Goal: Task Accomplishment & Management: Manage account settings

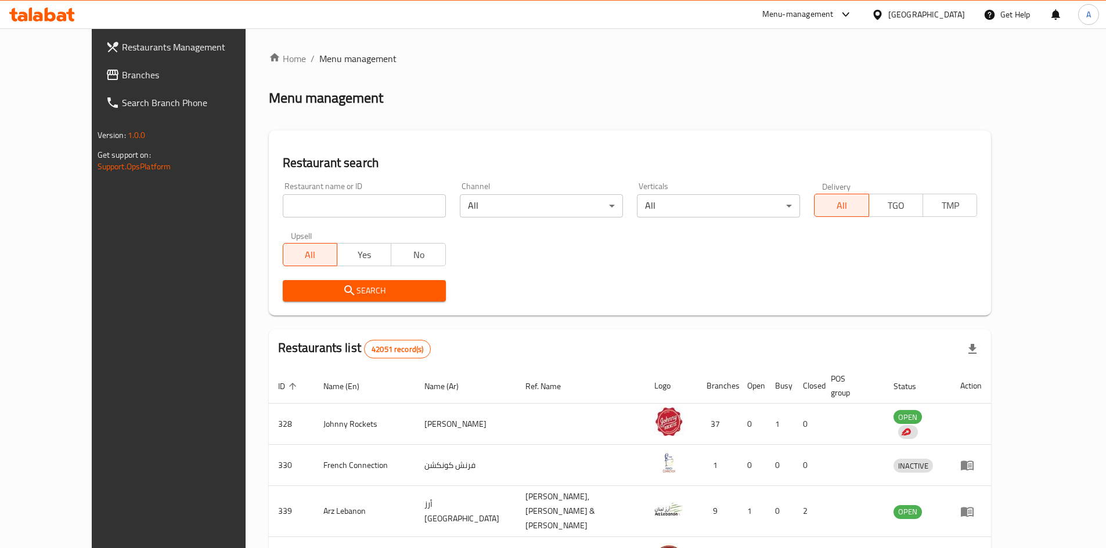
click at [122, 74] on span "Branches" at bounding box center [194, 75] width 145 height 14
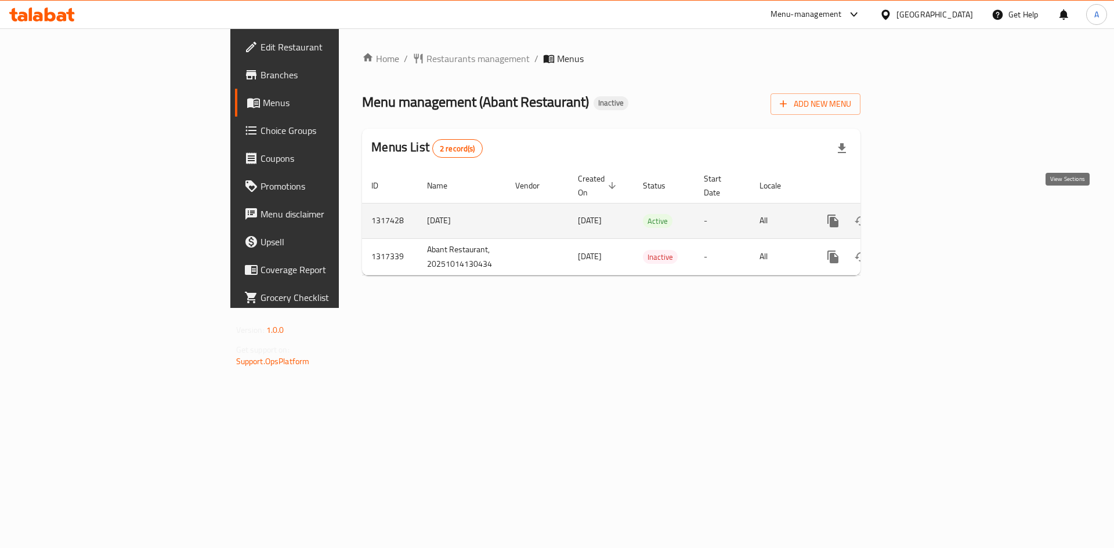
click at [922, 216] on icon "enhanced table" at bounding box center [917, 221] width 10 height 10
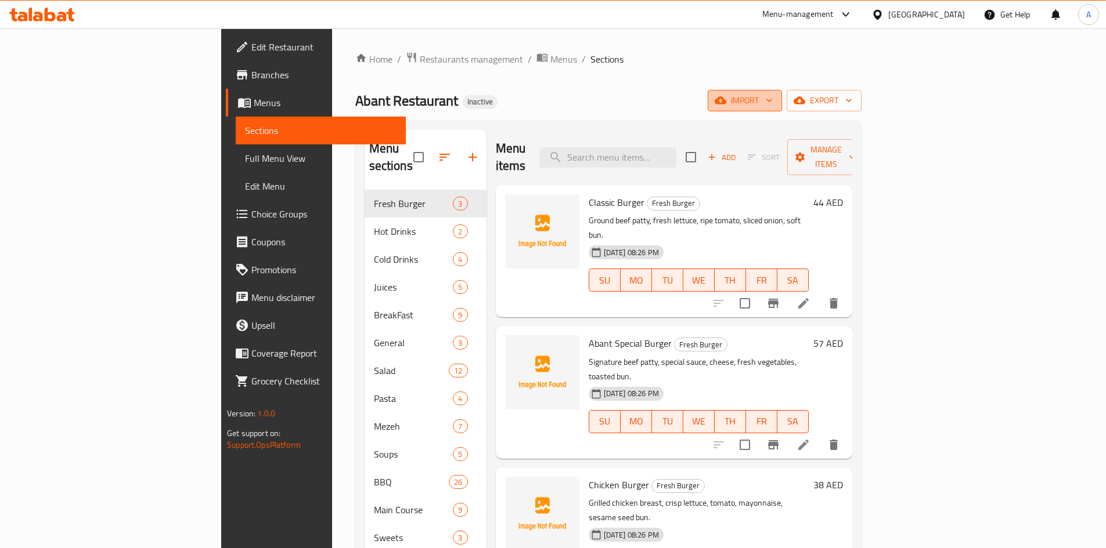
click at [726, 106] on icon "button" at bounding box center [720, 101] width 12 height 12
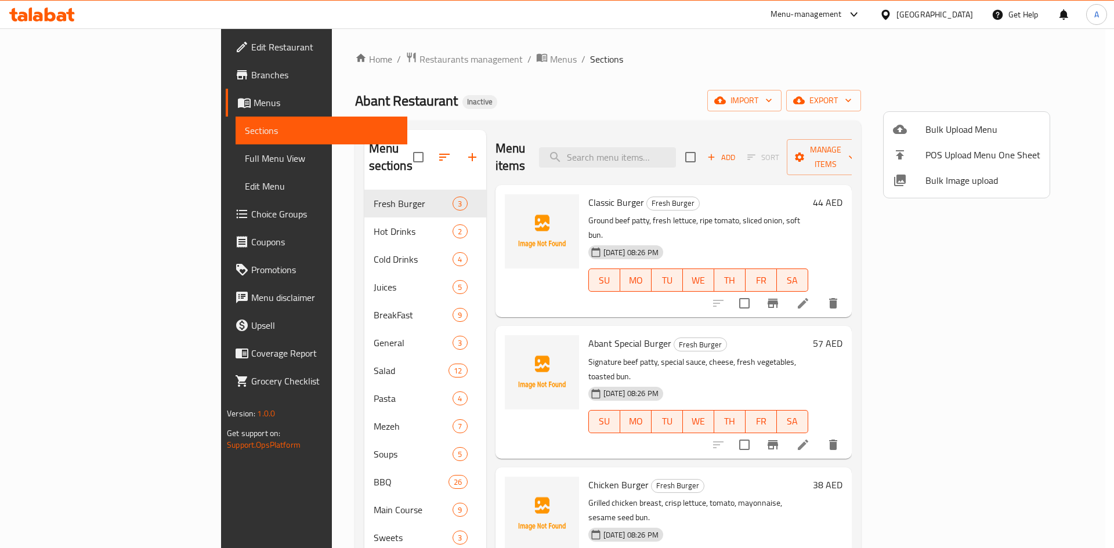
click at [932, 181] on span "Bulk Image upload" at bounding box center [983, 181] width 115 height 14
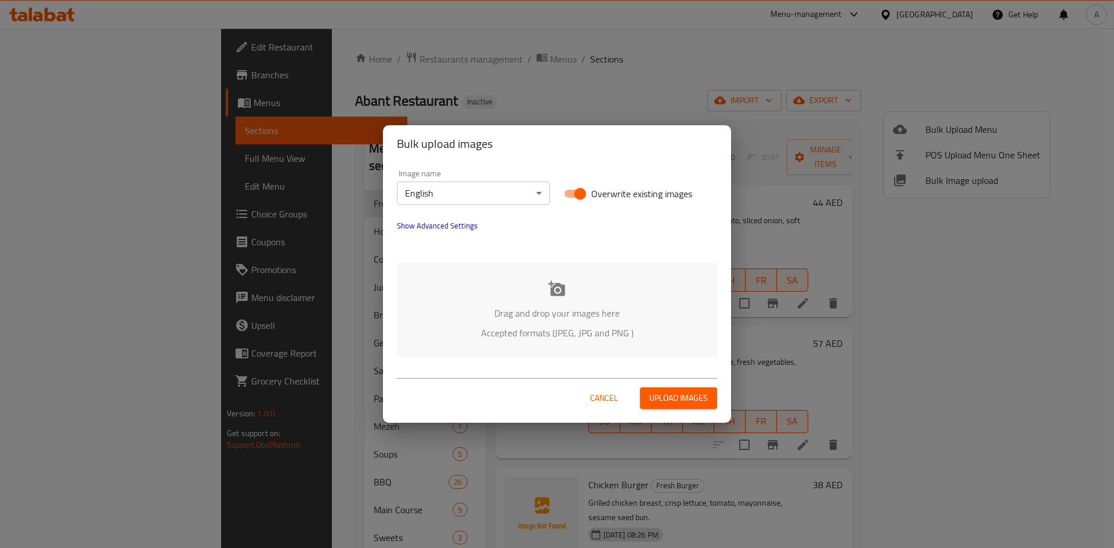
click at [557, 293] on icon at bounding box center [556, 288] width 17 height 17
click at [565, 287] on icon at bounding box center [556, 288] width 17 height 15
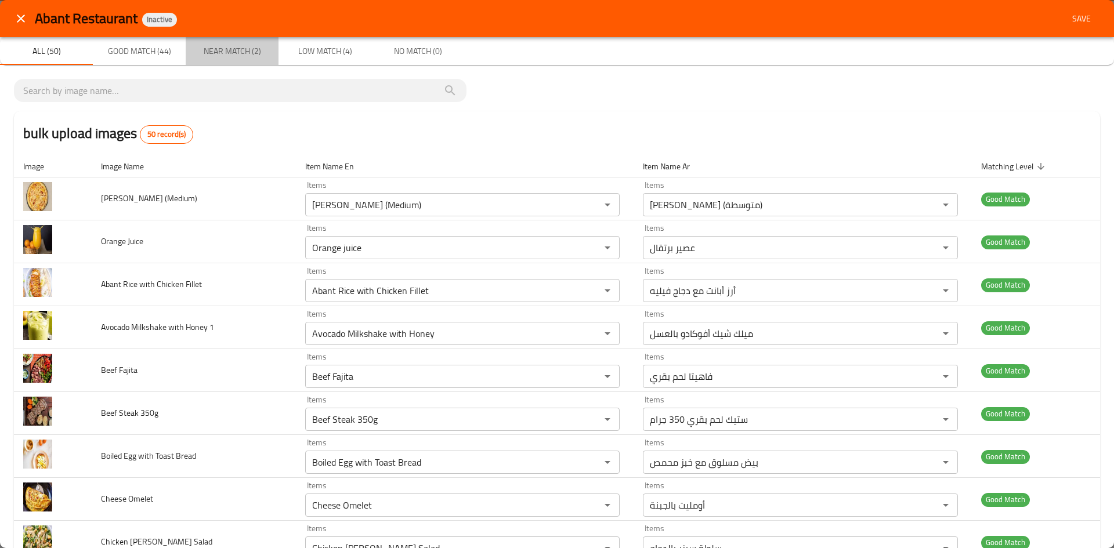
click at [241, 56] on span "Near Match (2)" at bounding box center [232, 51] width 79 height 15
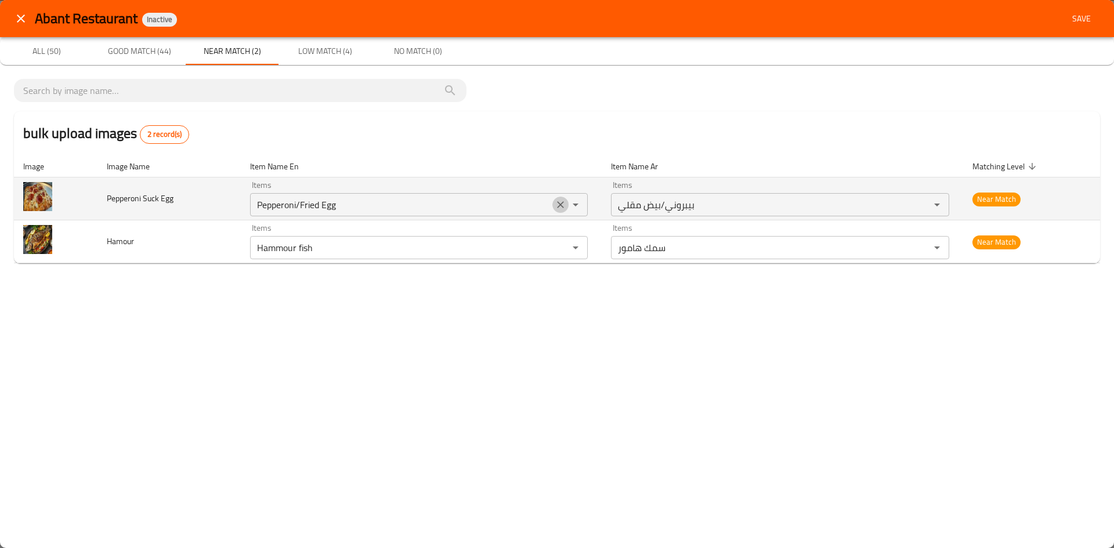
click at [558, 206] on icon "Clear" at bounding box center [561, 205] width 12 height 12
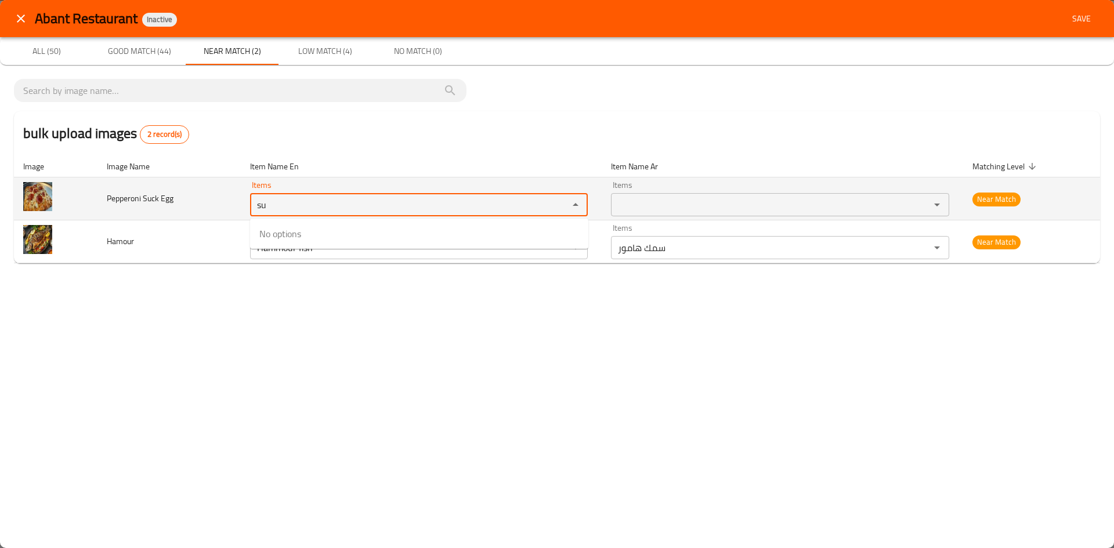
type Egg "s"
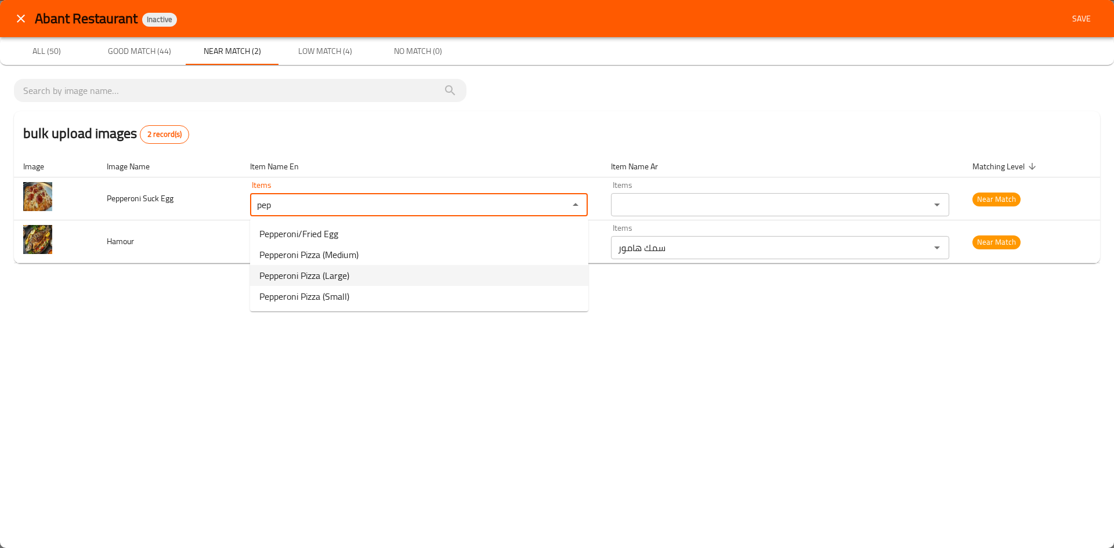
type Egg "pep"
click at [156, 324] on div "Abant Restaurant Inactive Save All (50) Good Match (44) Near Match (2) Low Matc…" at bounding box center [557, 274] width 1114 height 548
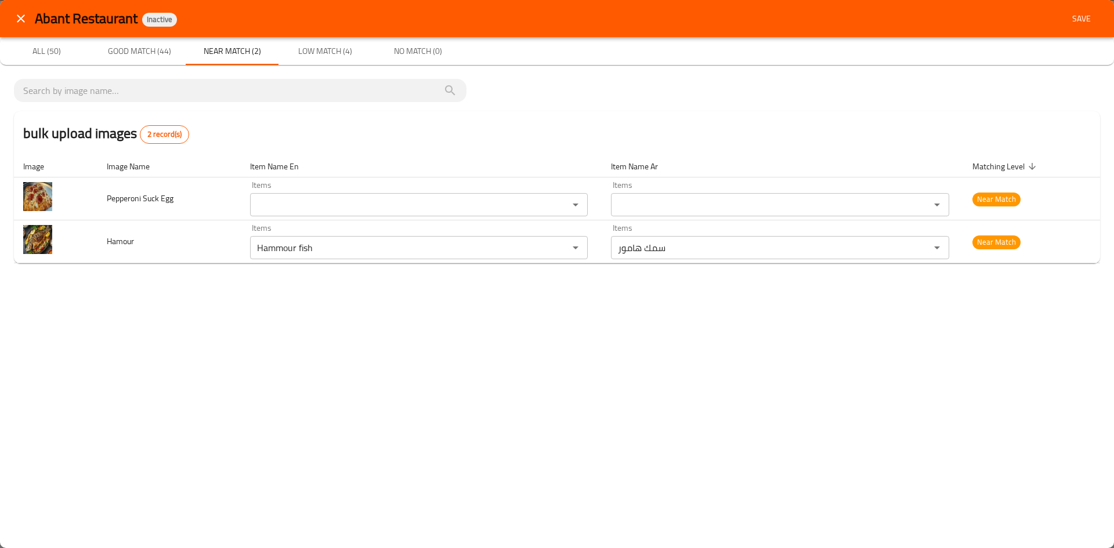
click at [316, 49] on span "Low Match (4)" at bounding box center [325, 51] width 79 height 15
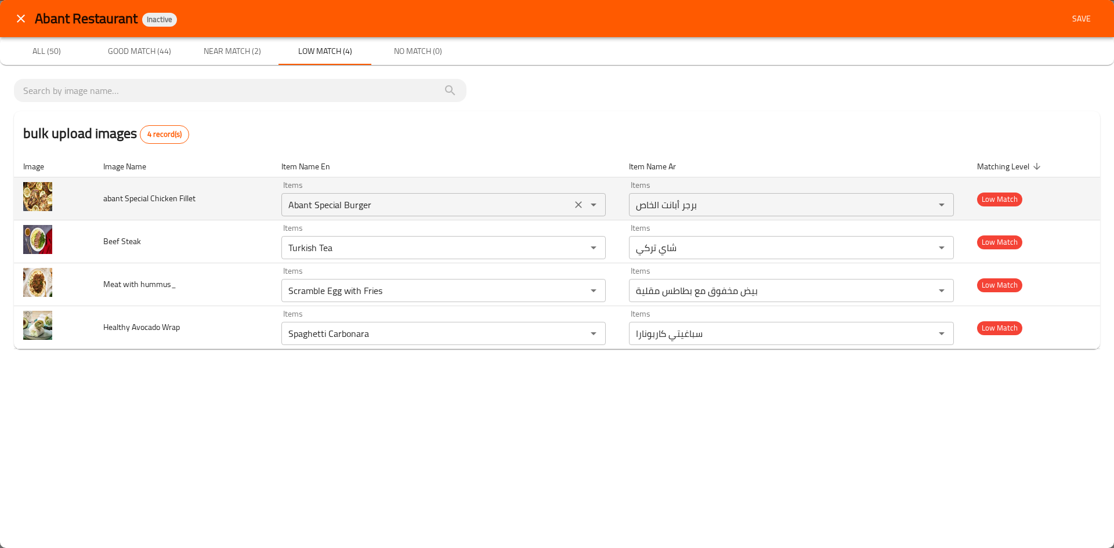
click at [577, 205] on icon "Clear" at bounding box center [579, 205] width 12 height 12
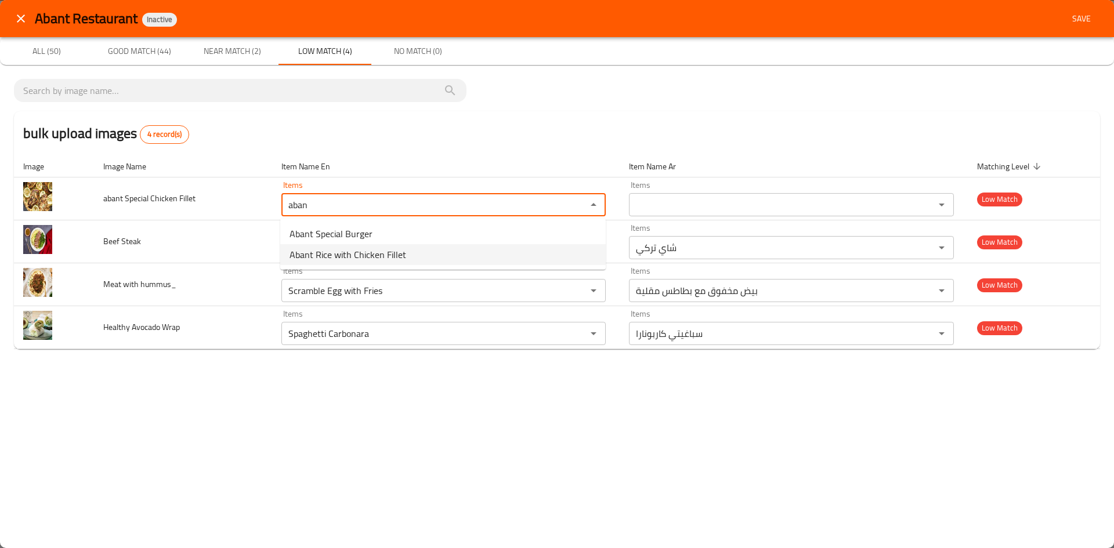
type Fillet "aban"
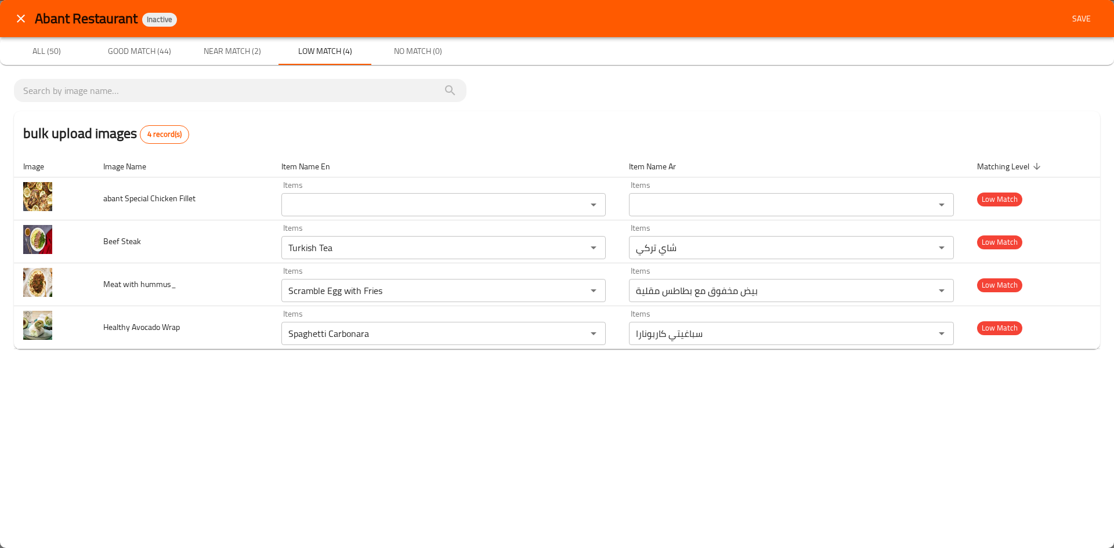
drag, startPoint x: 339, startPoint y: 384, endPoint x: 342, endPoint y: 391, distance: 7.3
click at [342, 390] on div "Abant Restaurant Inactive Save All (50) Good Match (44) Near Match (2) Low Matc…" at bounding box center [557, 274] width 1114 height 548
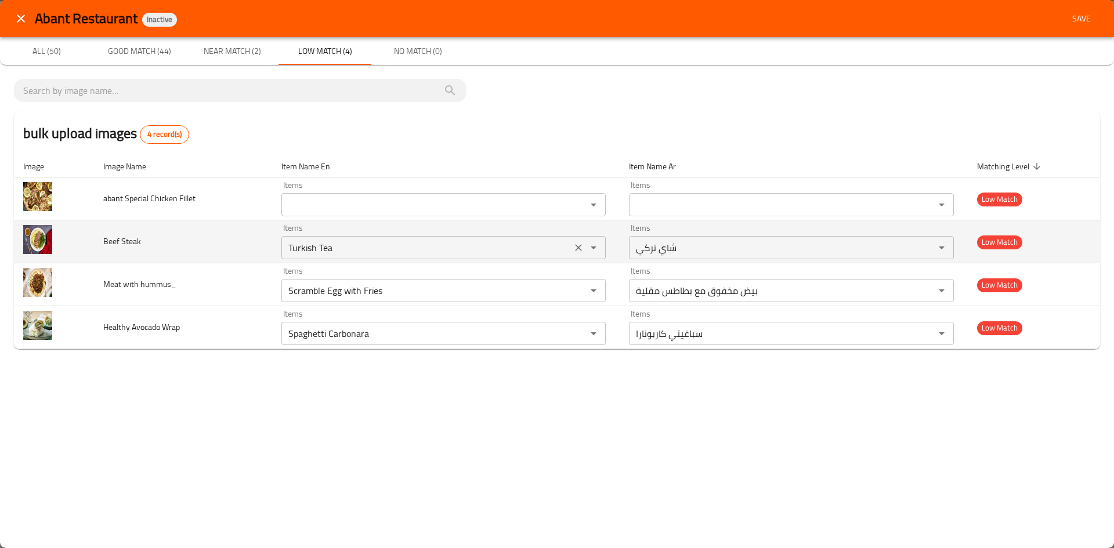
click at [580, 250] on icon "Clear" at bounding box center [579, 248] width 12 height 12
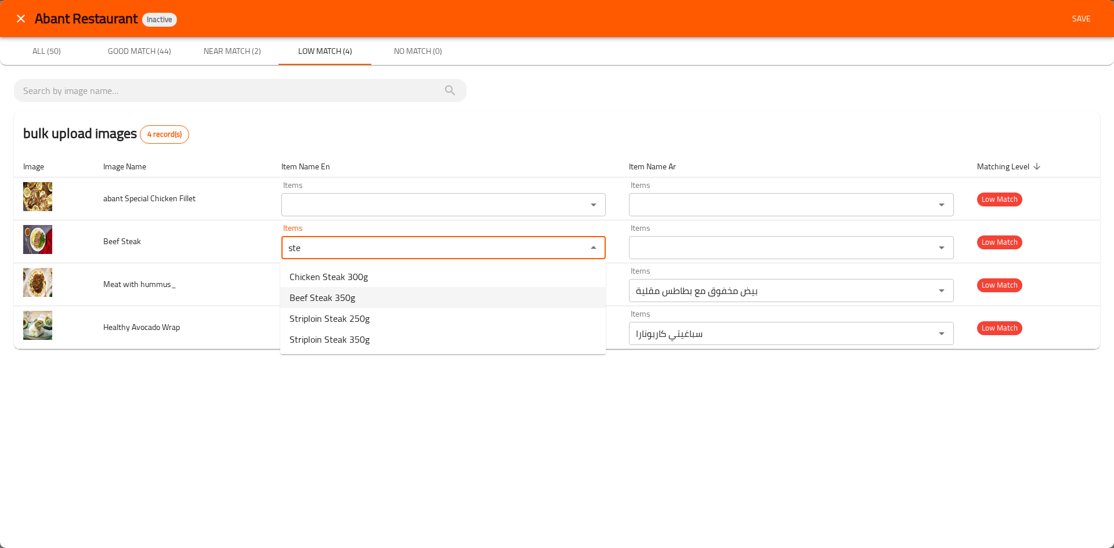
click at [352, 302] on span "Beef Steak 350g" at bounding box center [323, 298] width 66 height 14
type Steak "Beef Steak 350g"
type Steak-ar "ستيك لحم بقري 350 جرام"
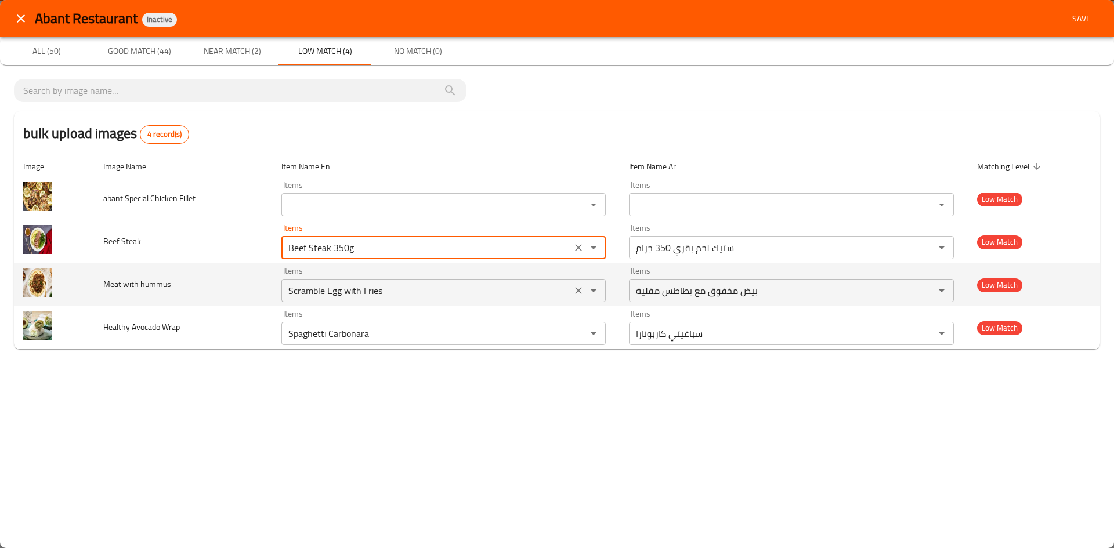
click at [576, 288] on icon "Clear" at bounding box center [579, 290] width 7 height 7
type Steak "Beef Steak 350g"
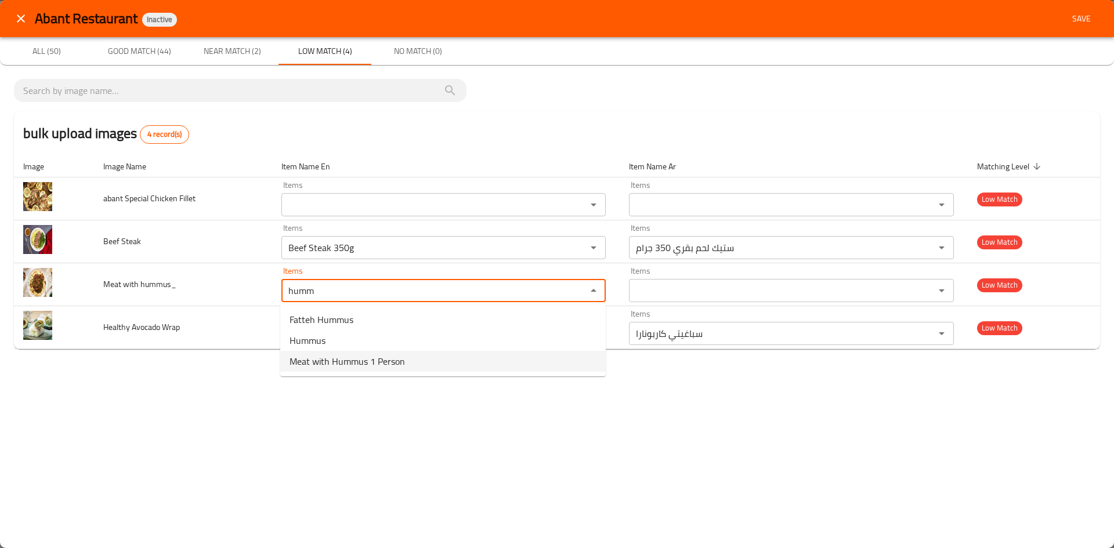
click at [356, 366] on span "Meat with Hummus 1 Person" at bounding box center [348, 362] width 116 height 14
type hummus_ "Meat with Hummus 1 Person"
type hummus_-ar "لحم مع الحمص شخص واحد"
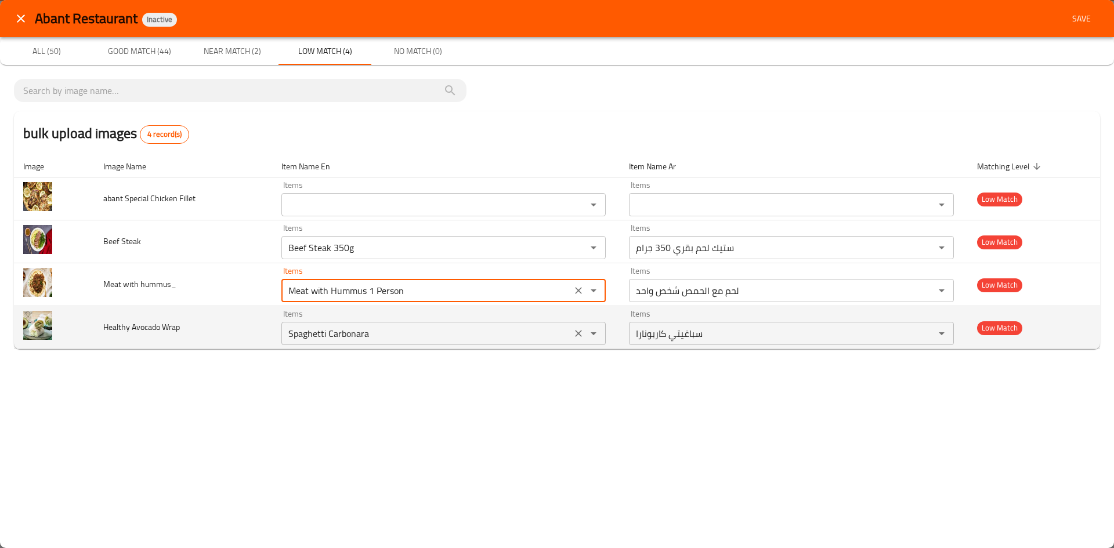
click at [579, 333] on icon "Clear" at bounding box center [579, 333] width 7 height 7
type hummus_ "Meat with Hummus 1 Person"
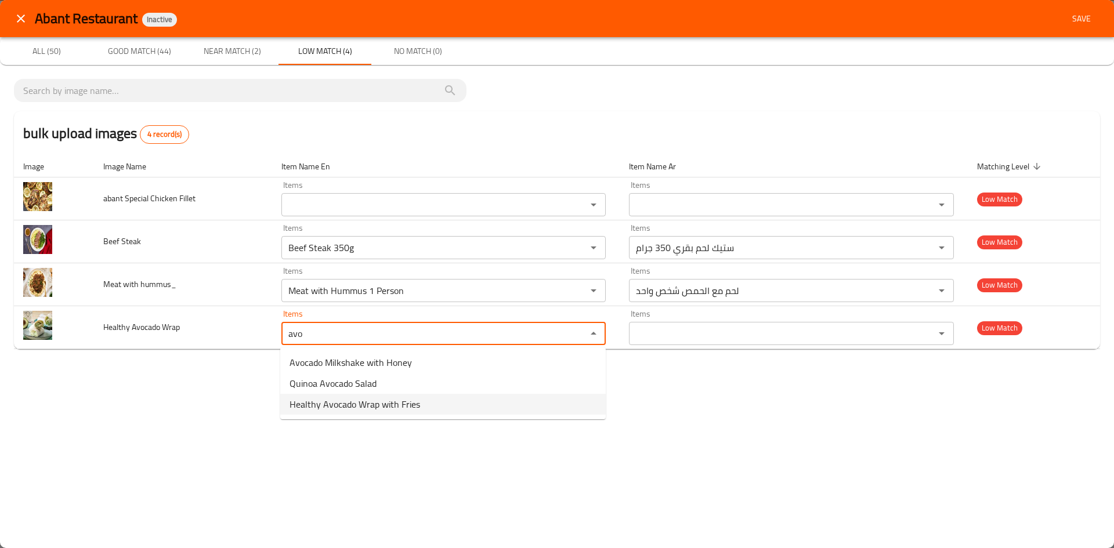
click at [417, 412] on span "Healthy Avocado Wrap with Fries" at bounding box center [355, 405] width 131 height 14
type Wrap "Healthy Avocado Wrap with Fries"
type Wrap-ar "لفافة الأفوكادو الصحية مع بطاطس مقلية"
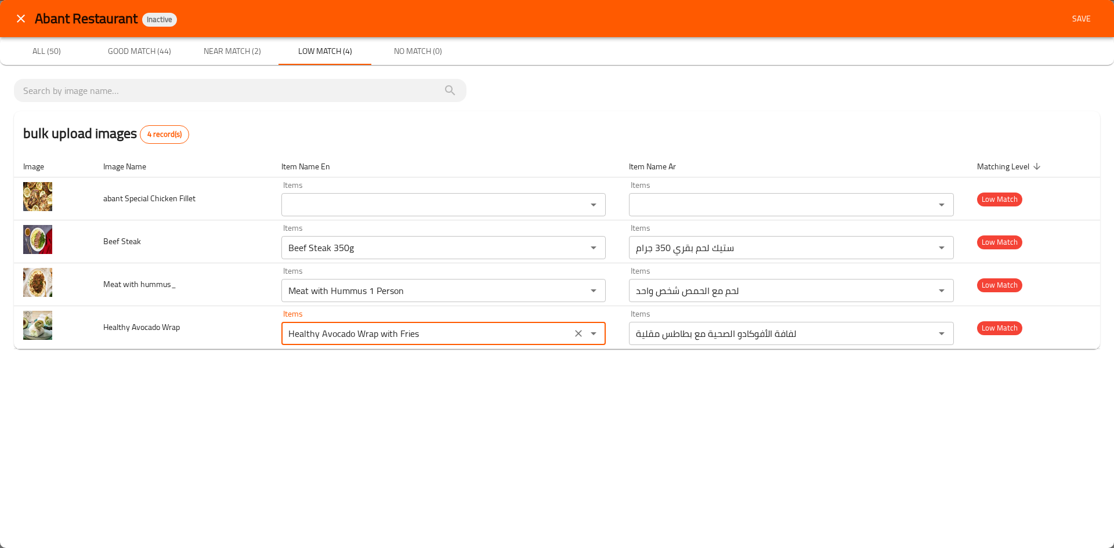
type Wrap "Healthy Avocado Wrap with Fries"
click at [489, 412] on div "Abant Restaurant Inactive Save All (50) Good Match (44) Near Match (2) Low Matc…" at bounding box center [557, 274] width 1114 height 548
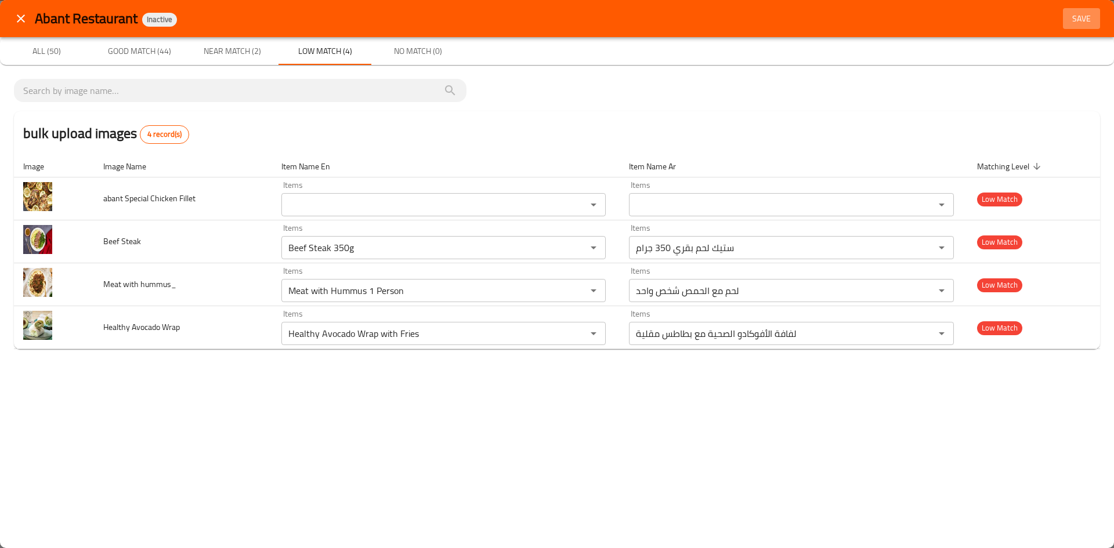
click at [1082, 21] on span "Save" at bounding box center [1082, 19] width 28 height 15
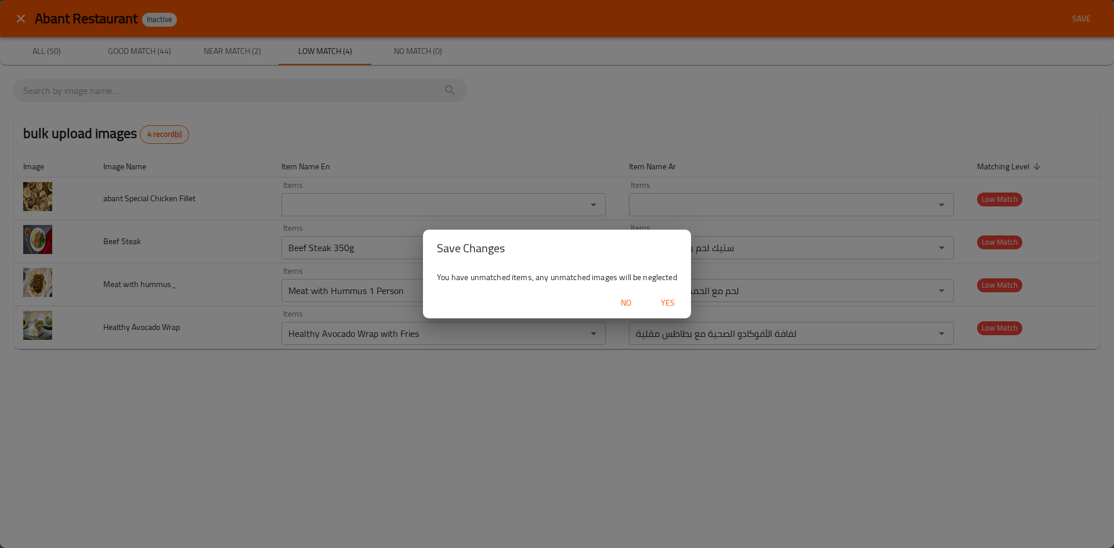
click at [666, 306] on span "Yes" at bounding box center [668, 303] width 28 height 15
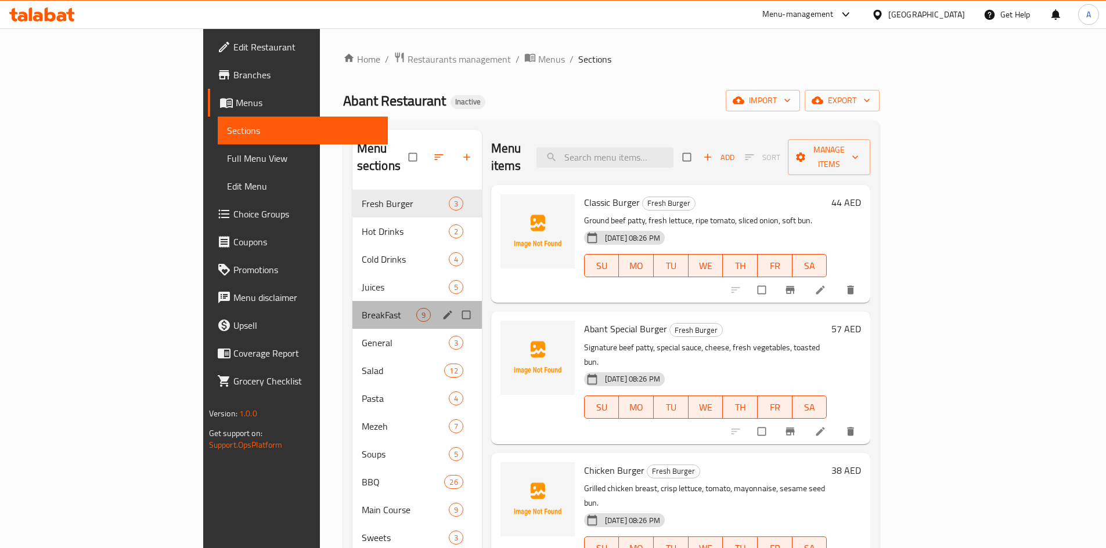
click at [352, 301] on div "BreakFast 9" at bounding box center [416, 315] width 129 height 28
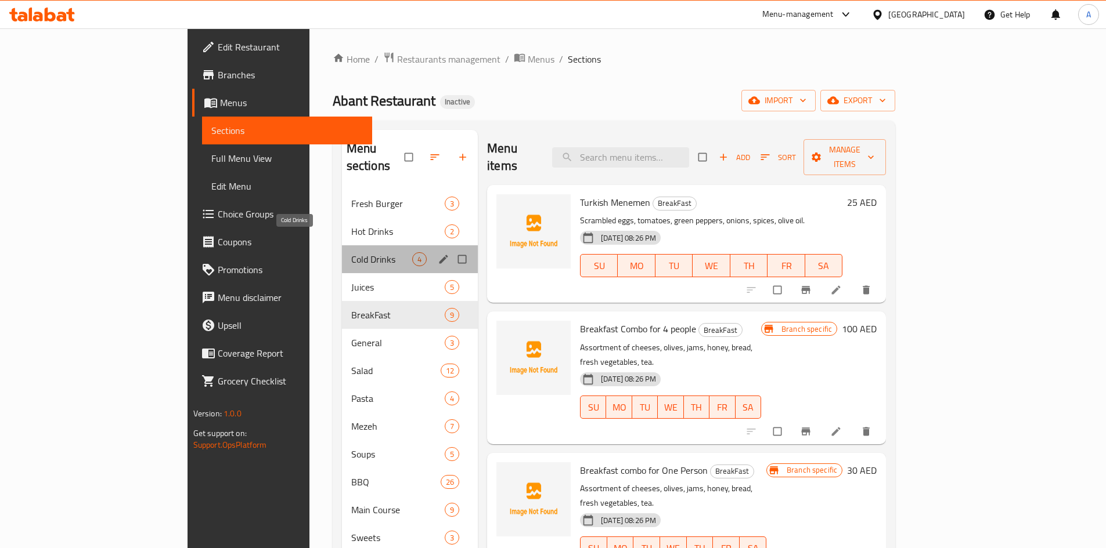
click at [351, 252] on span "Cold Drinks" at bounding box center [381, 259] width 61 height 14
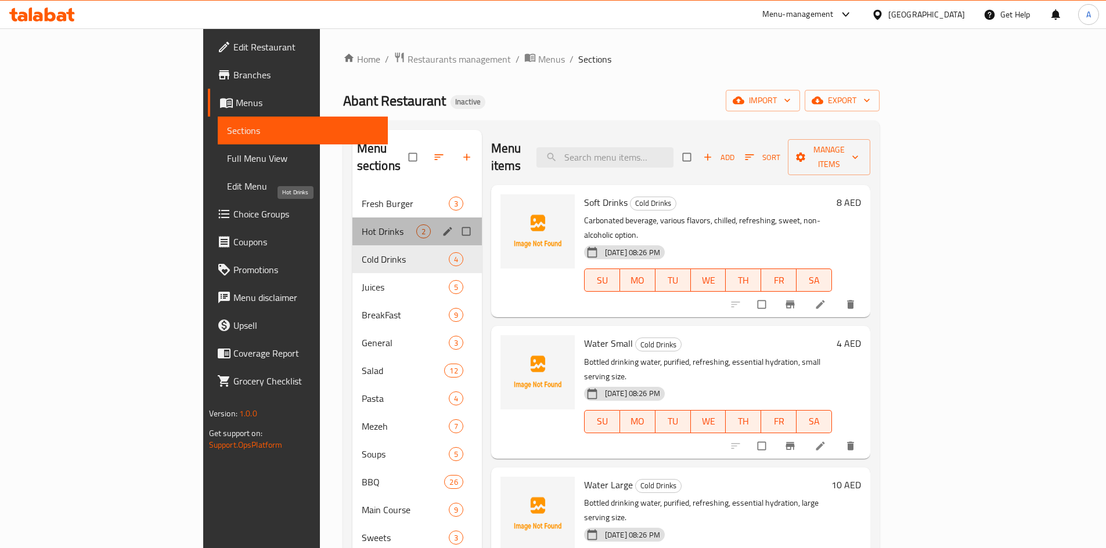
click at [362, 225] on span "Hot Drinks" at bounding box center [389, 232] width 55 height 14
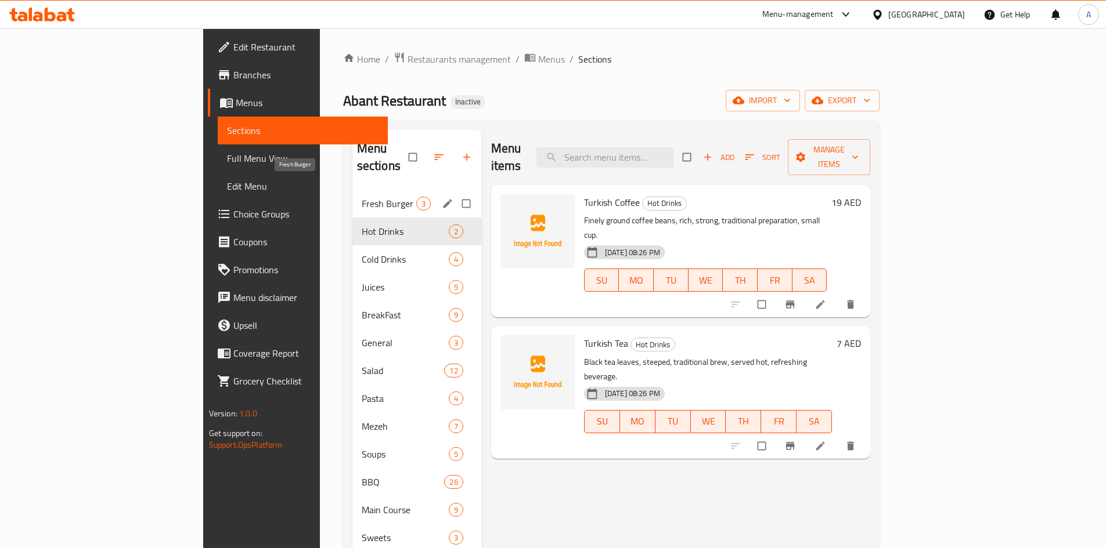
click at [362, 197] on span "Fresh Burger" at bounding box center [389, 204] width 55 height 14
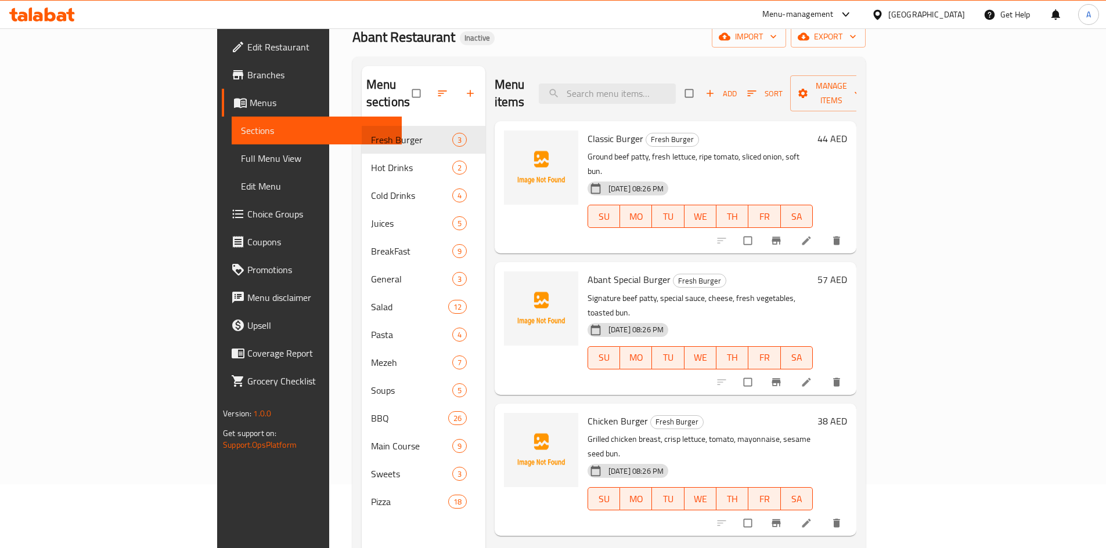
scroll to position [163, 0]
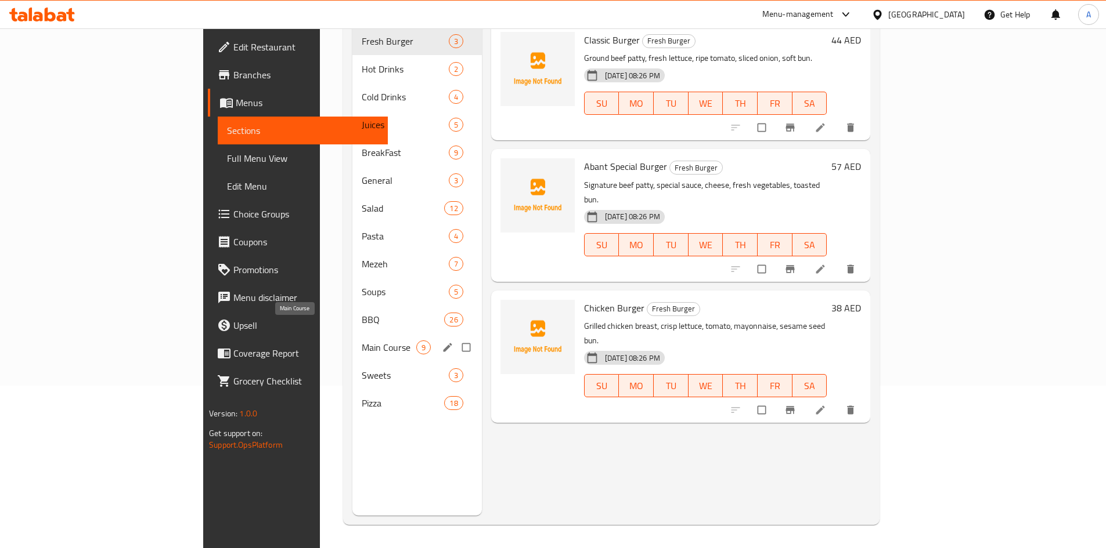
click at [362, 341] on span "Main Course" at bounding box center [389, 348] width 55 height 14
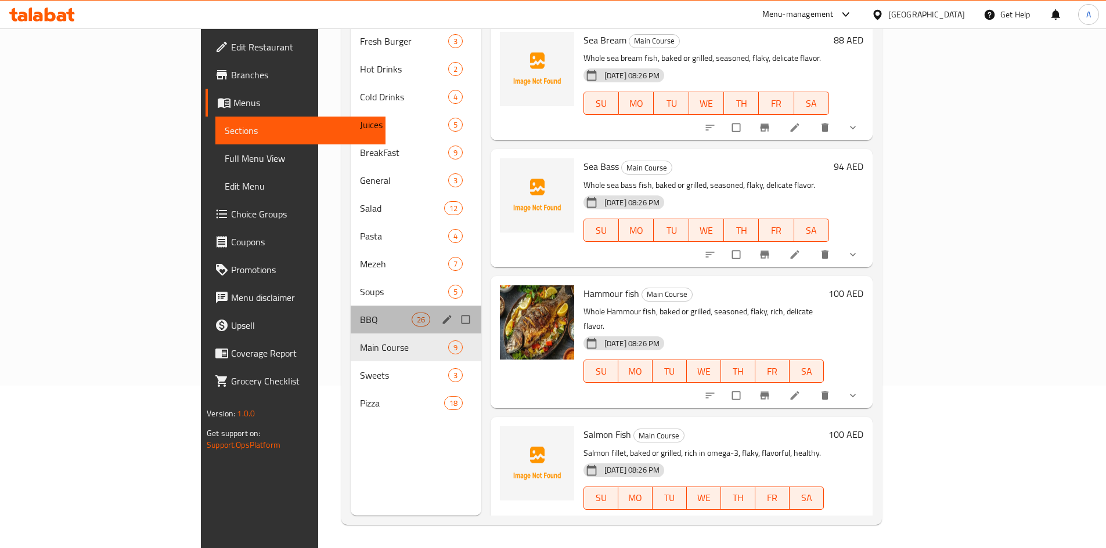
click at [351, 306] on div "BBQ 26" at bounding box center [416, 320] width 131 height 28
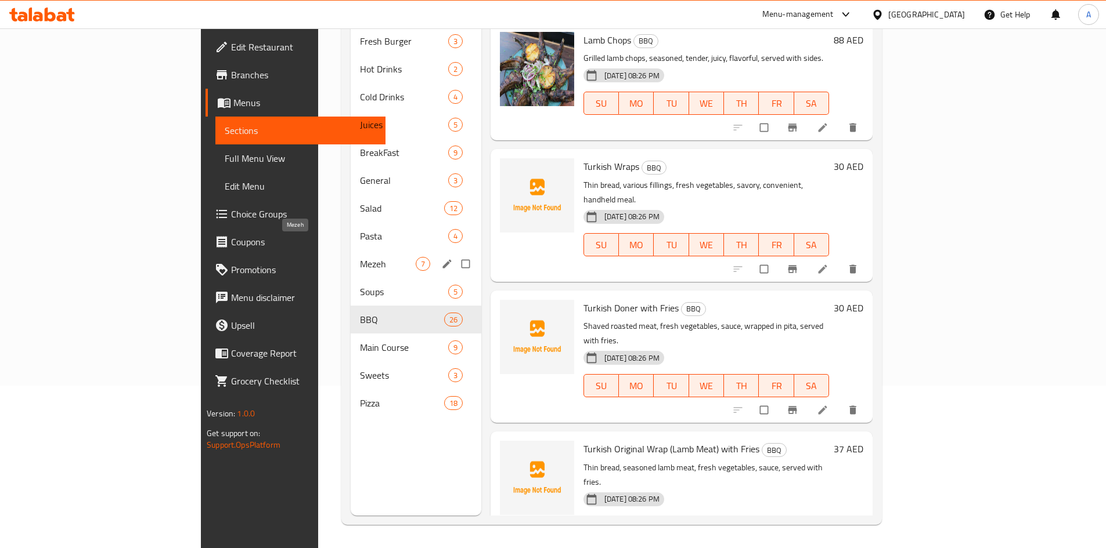
click at [360, 257] on span "Mezeh" at bounding box center [388, 264] width 56 height 14
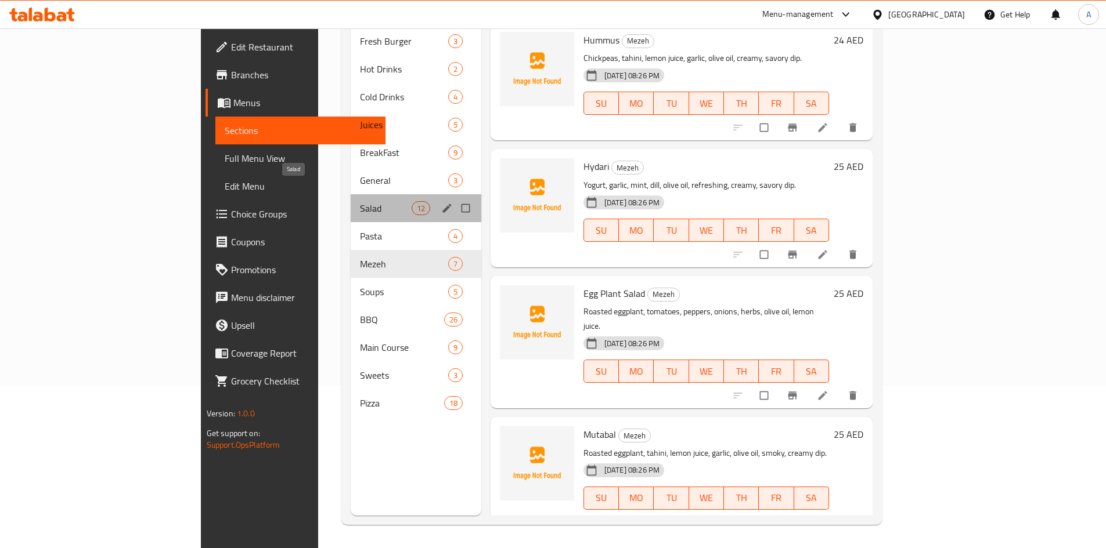
click at [360, 201] on span "Salad" at bounding box center [385, 208] width 51 height 14
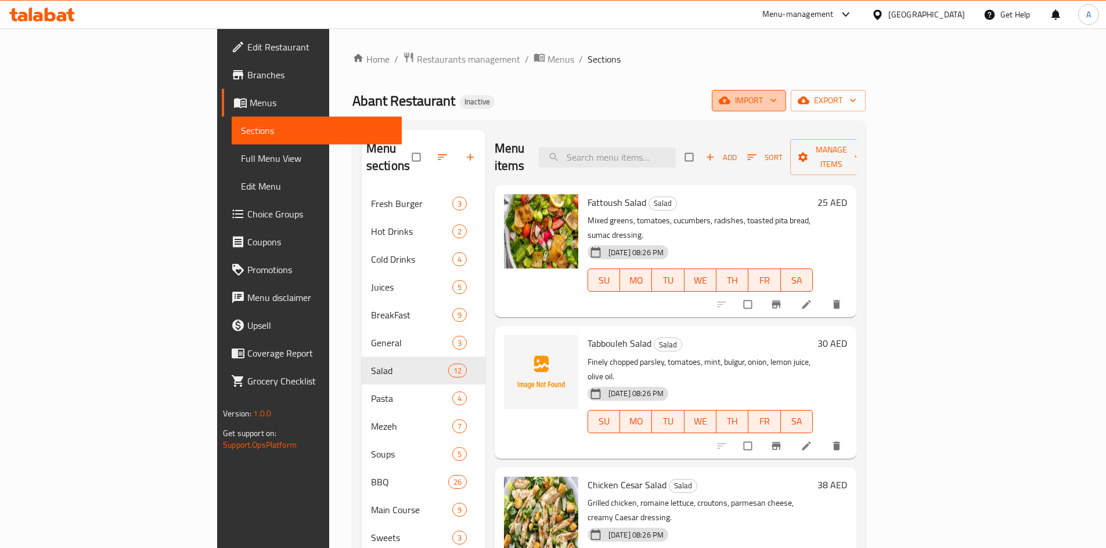
click at [730, 102] on icon "button" at bounding box center [725, 101] width 12 height 12
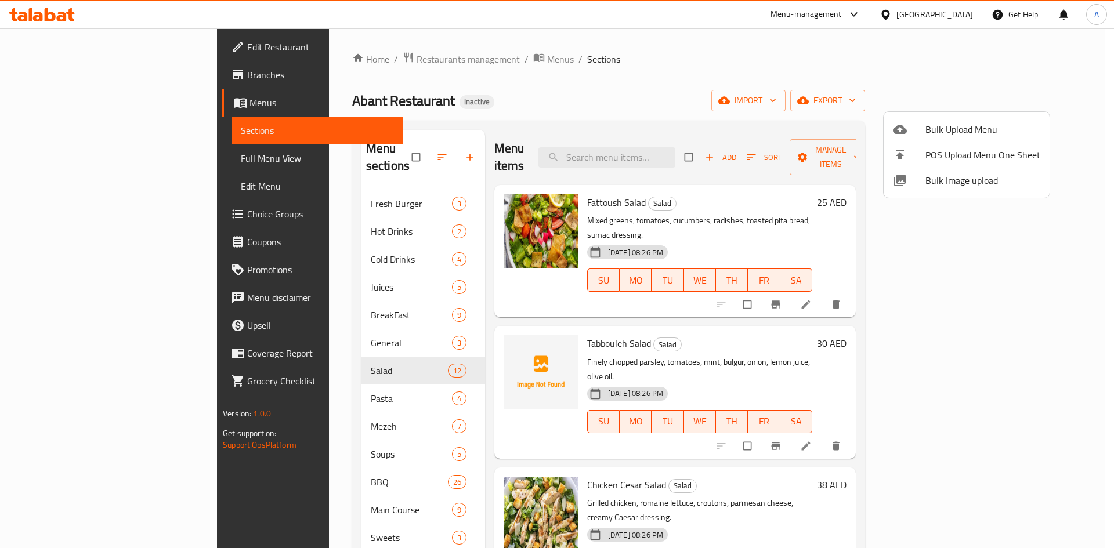
click at [932, 181] on span "Bulk Image upload" at bounding box center [983, 181] width 115 height 14
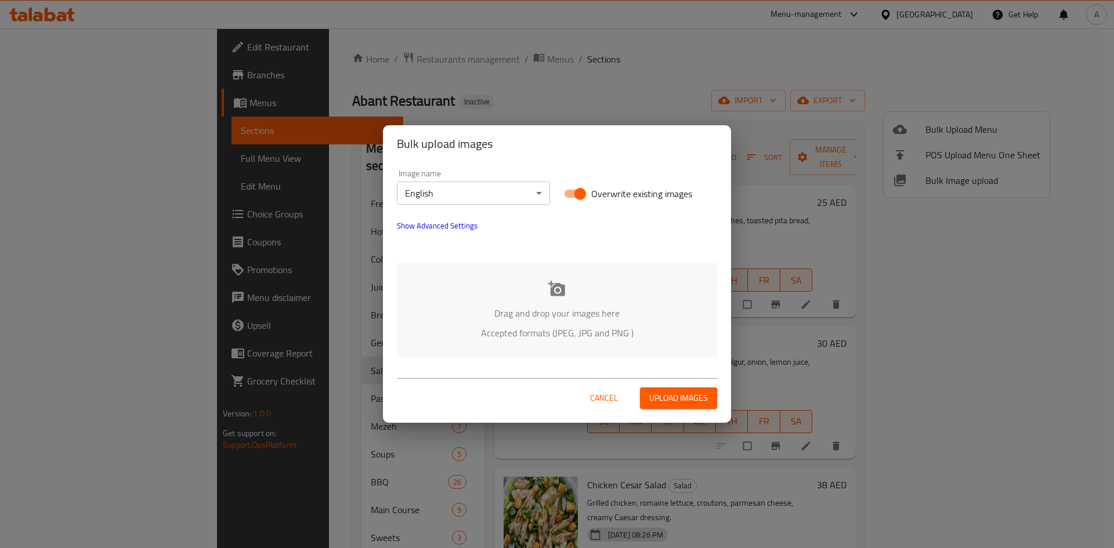
click at [565, 287] on icon at bounding box center [556, 288] width 17 height 15
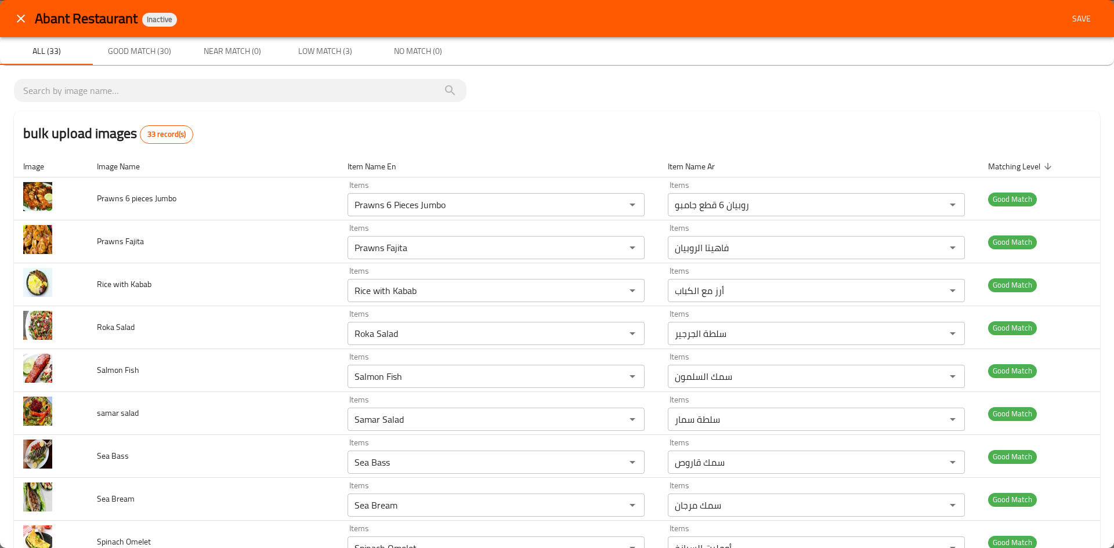
click at [319, 44] on span "Low Match (3)" at bounding box center [325, 51] width 79 height 15
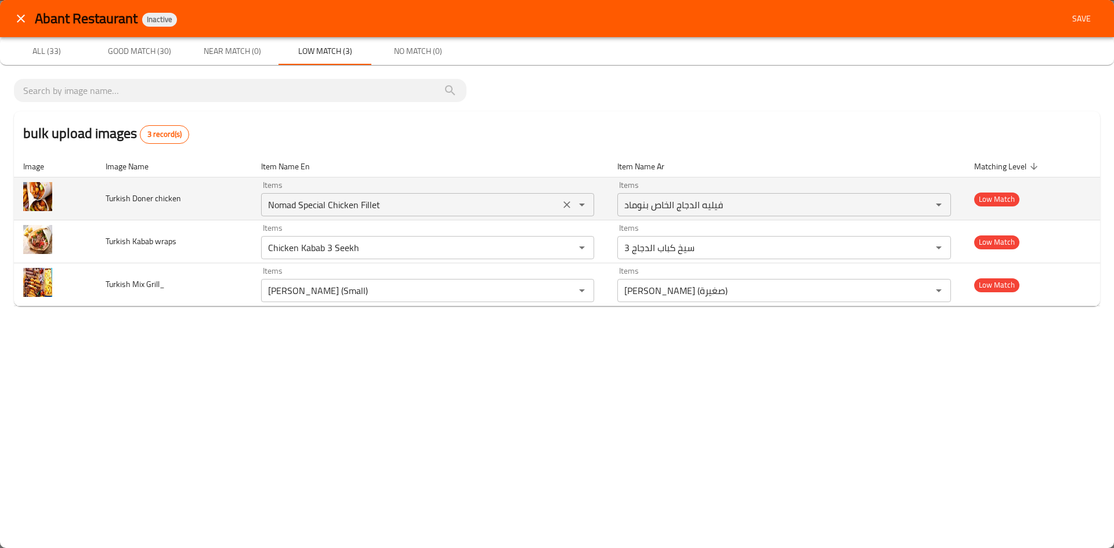
click at [565, 203] on icon "Clear" at bounding box center [567, 204] width 7 height 7
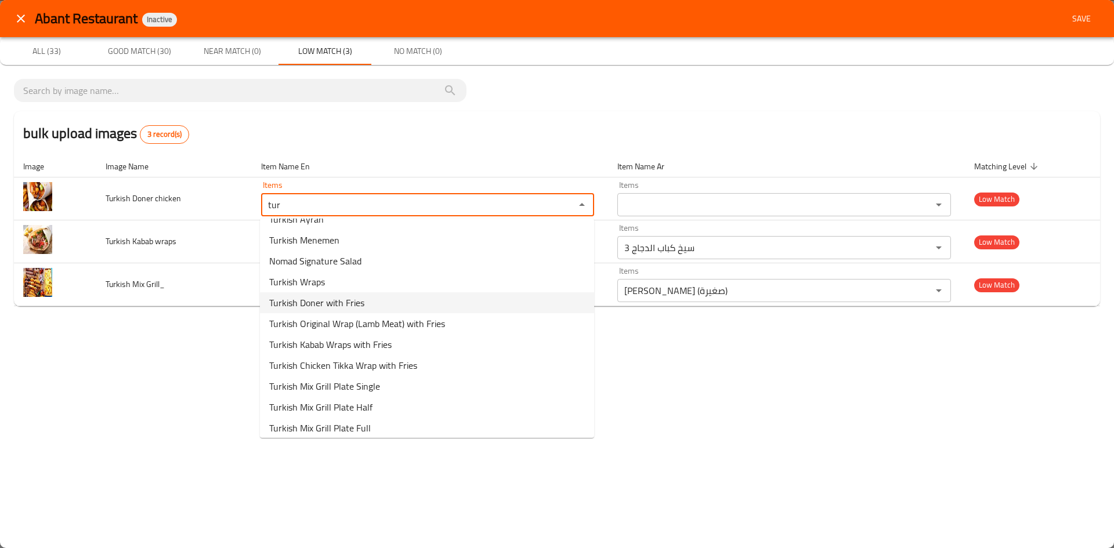
scroll to position [62, 0]
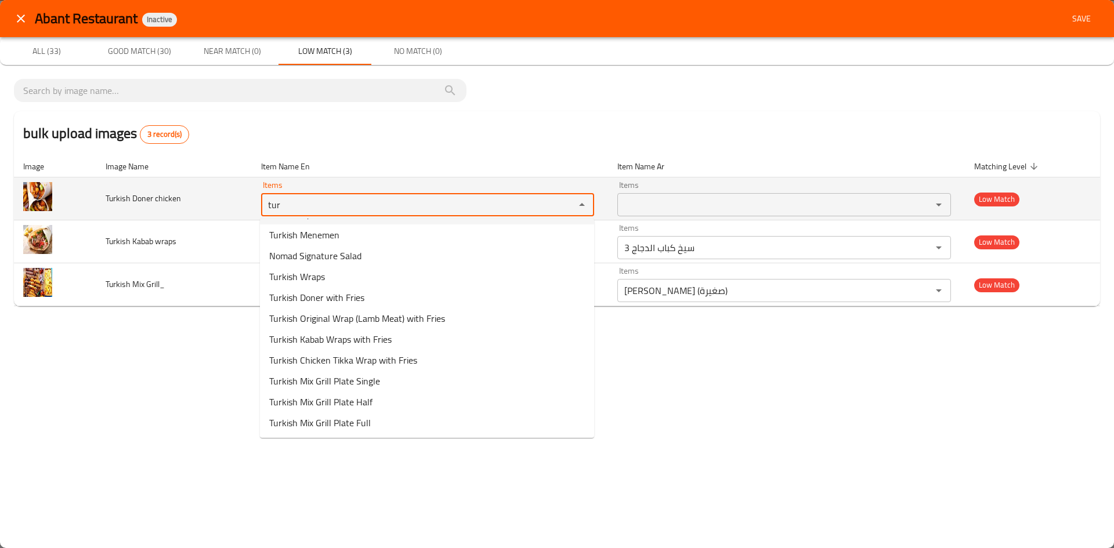
click at [402, 201] on chicken "tur" at bounding box center [411, 205] width 293 height 16
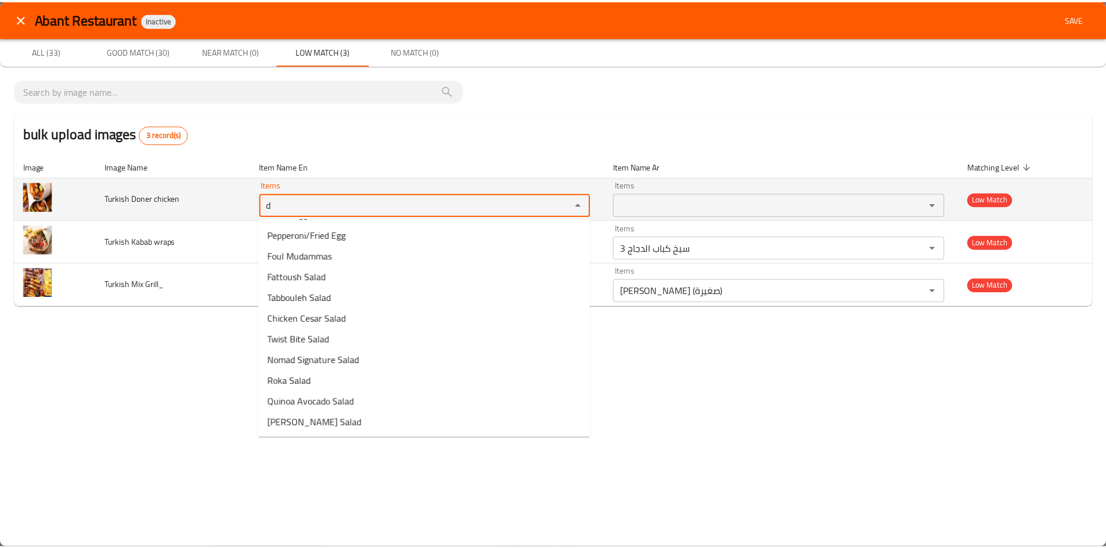
scroll to position [0, 0]
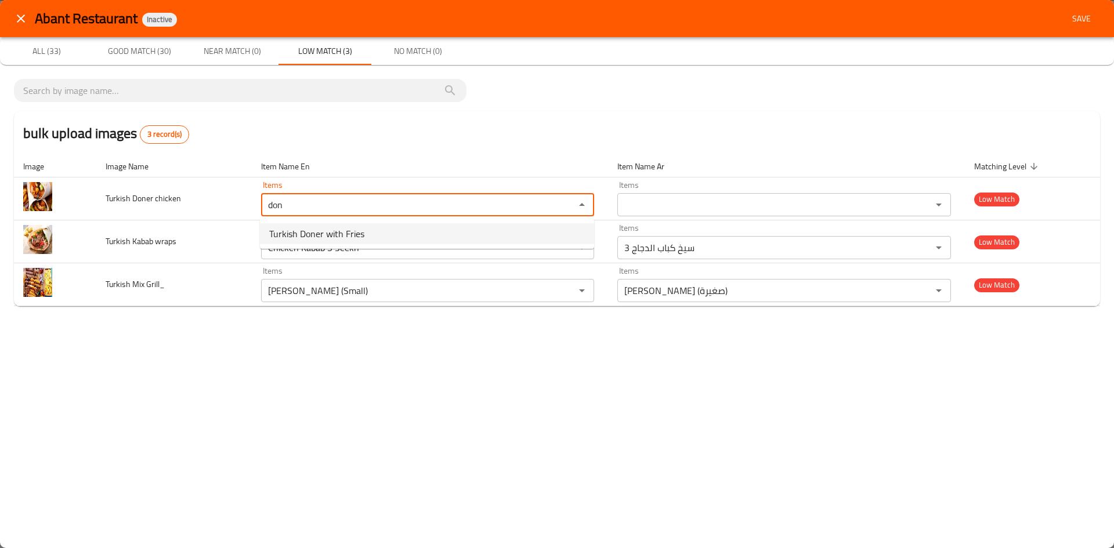
click at [370, 236] on chicken-option-0 "Turkish Doner with Fries" at bounding box center [427, 233] width 334 height 21
type chicken "Turkish Doner with Fries"
type chicken-ar "دونر تركي مع بطاطس مقلية"
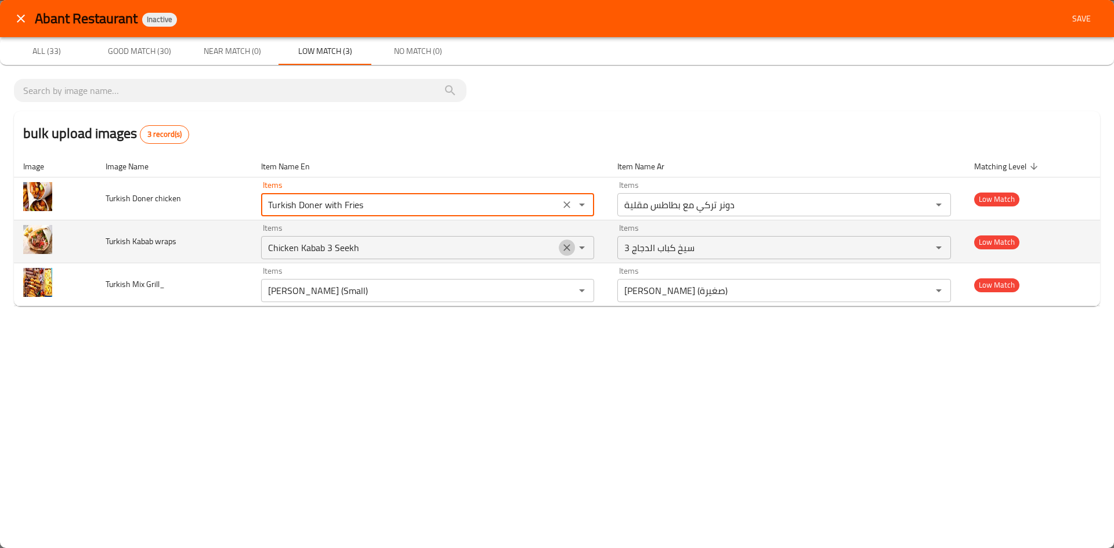
click at [564, 246] on icon "Clear" at bounding box center [567, 248] width 12 height 12
type chicken "Turkish Doner with Fries"
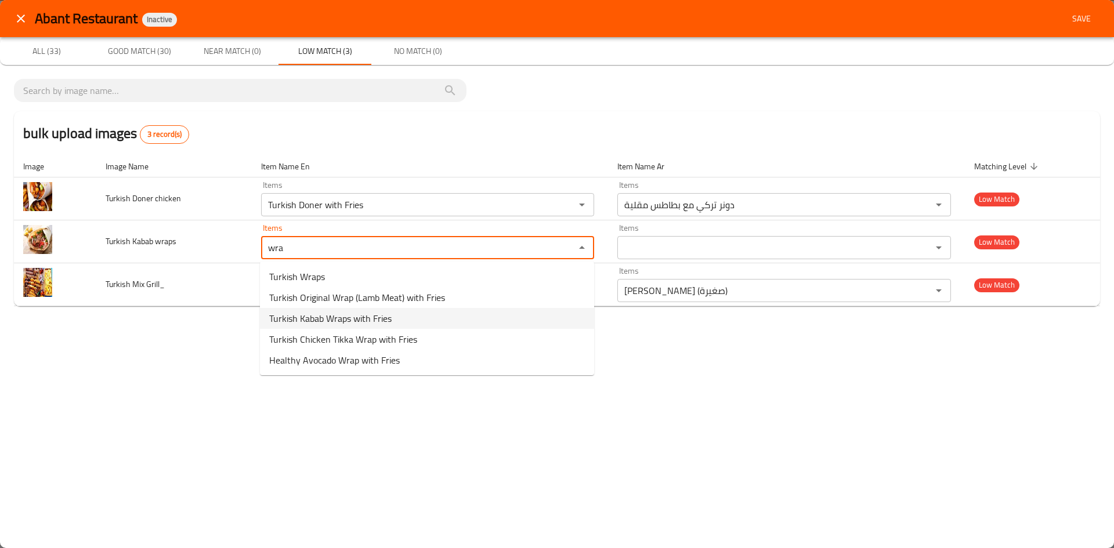
click at [395, 324] on wraps-option-2 "Turkish Kabab Wraps with Fries" at bounding box center [427, 318] width 334 height 21
type wraps "Turkish Kabab Wraps with Fries"
type wraps-ar "لفائف الكباب التركية مع بطاطس مقلية"
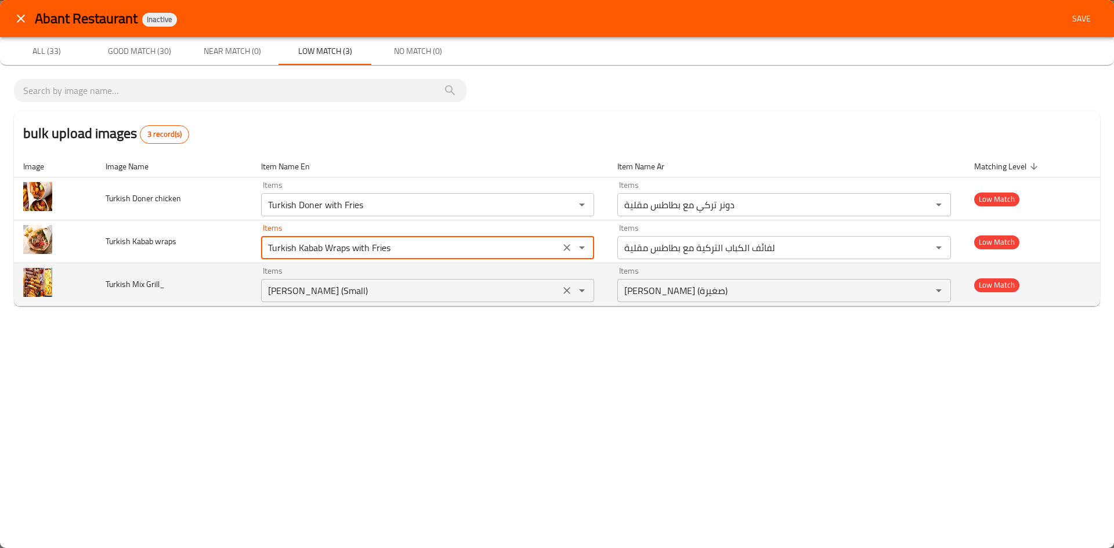
click at [569, 294] on icon "Clear" at bounding box center [567, 291] width 12 height 12
type wraps "Turkish Kabab Wraps with Fries"
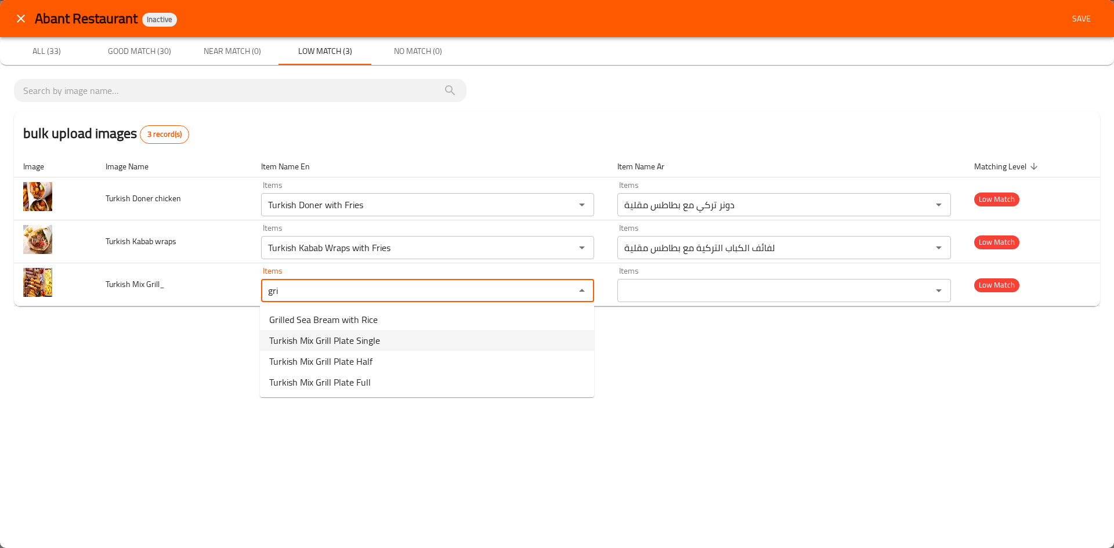
type Grill_ "gri"
click at [177, 347] on div "Abant Restaurant Inactive Save All (33) Good Match (30) Near Match (0) Low Matc…" at bounding box center [557, 274] width 1114 height 548
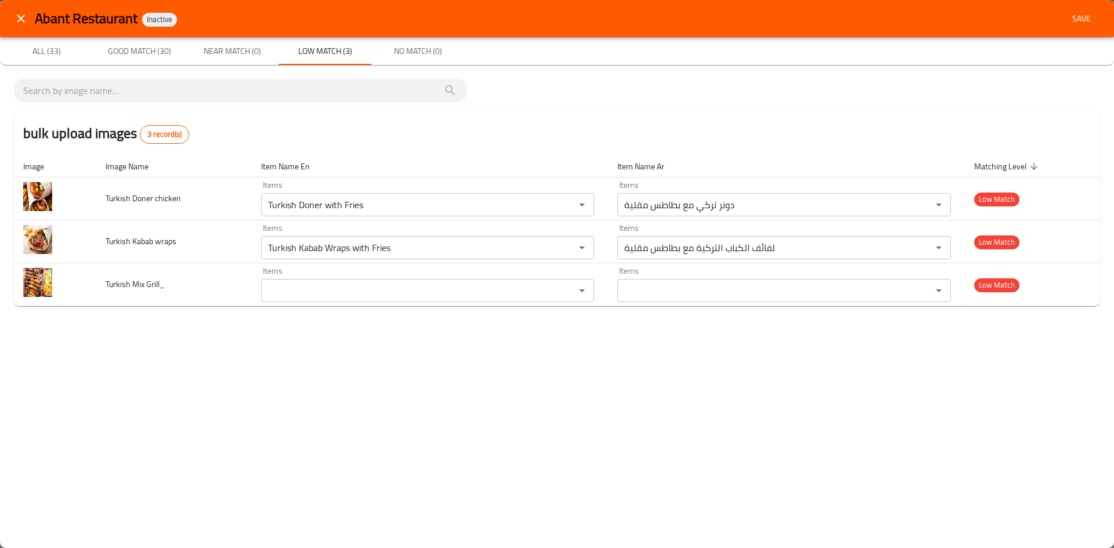
click at [1077, 20] on span "Save" at bounding box center [1082, 19] width 28 height 15
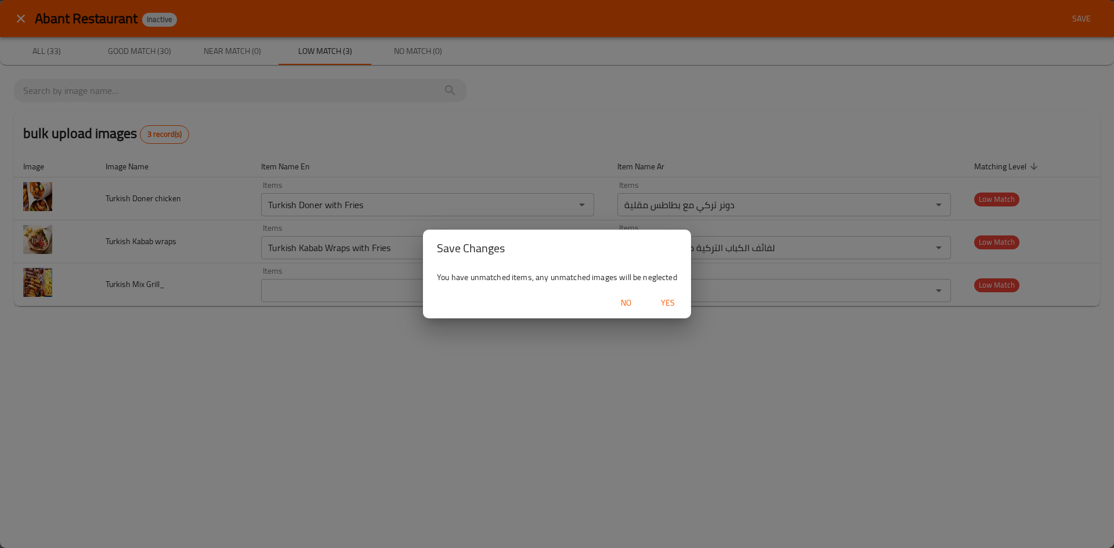
click at [654, 310] on span "Yes" at bounding box center [668, 303] width 28 height 15
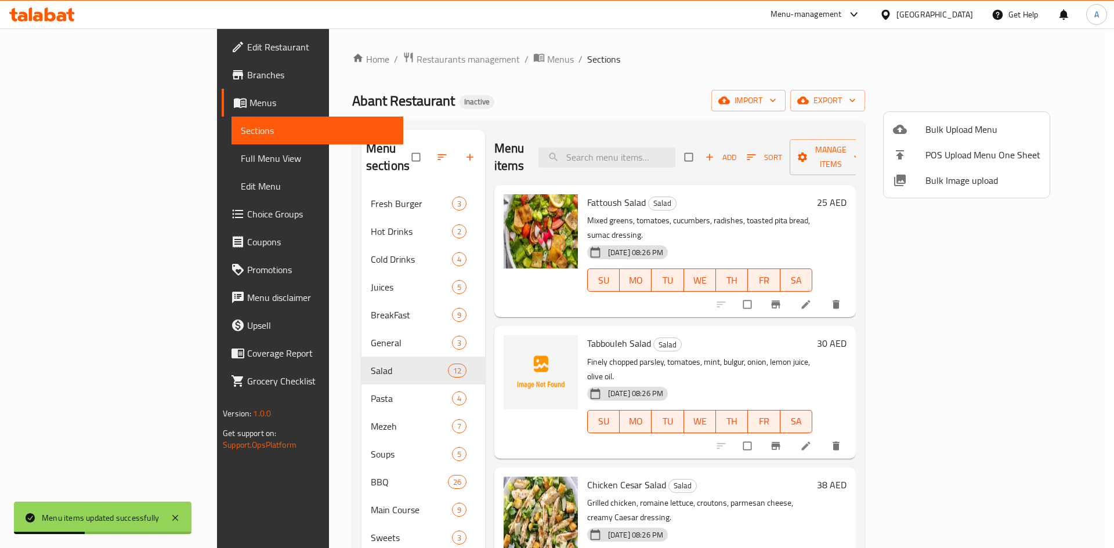
click at [68, 161] on div at bounding box center [557, 274] width 1114 height 548
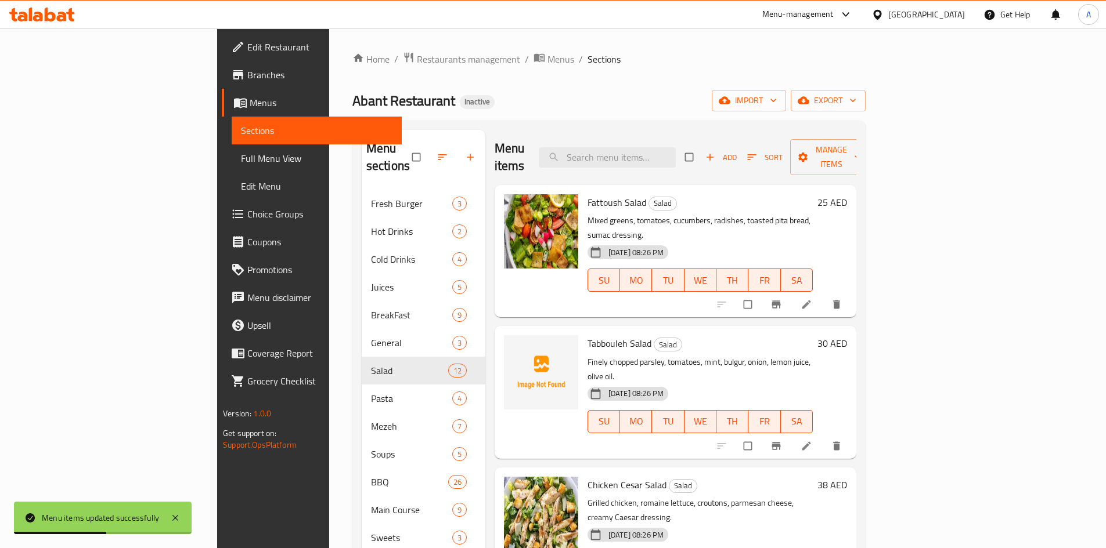
click at [241, 161] on span "Full Menu View" at bounding box center [316, 158] width 151 height 14
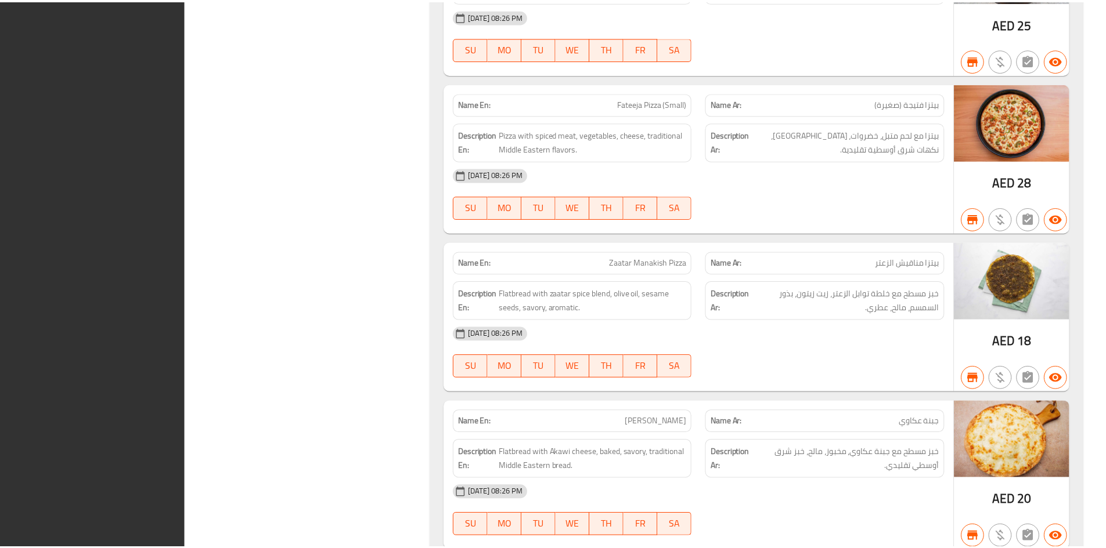
scroll to position [18331, 0]
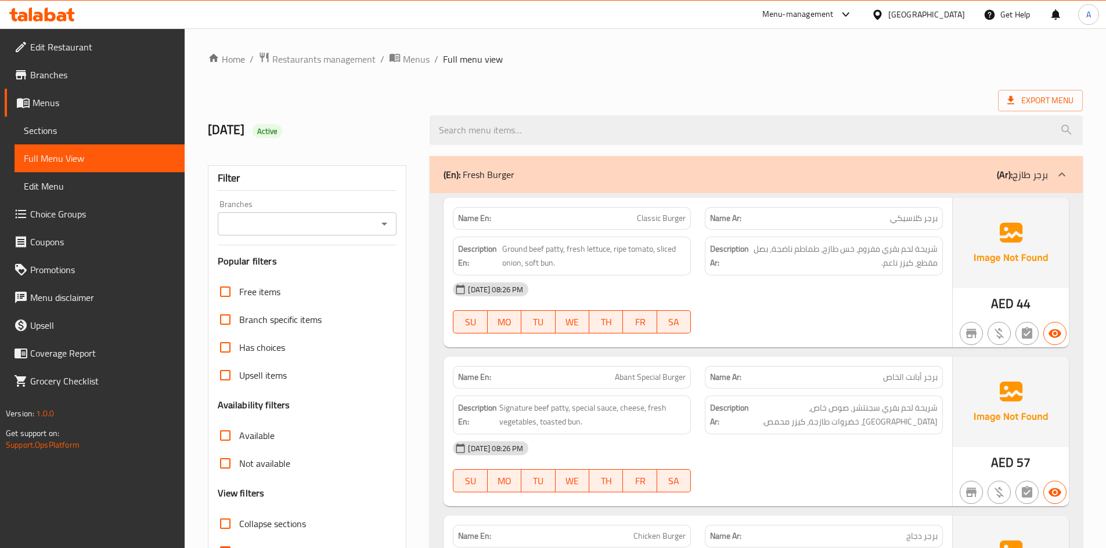
click at [63, 48] on span "Edit Restaurant" at bounding box center [102, 47] width 145 height 14
